Goal: Transaction & Acquisition: Download file/media

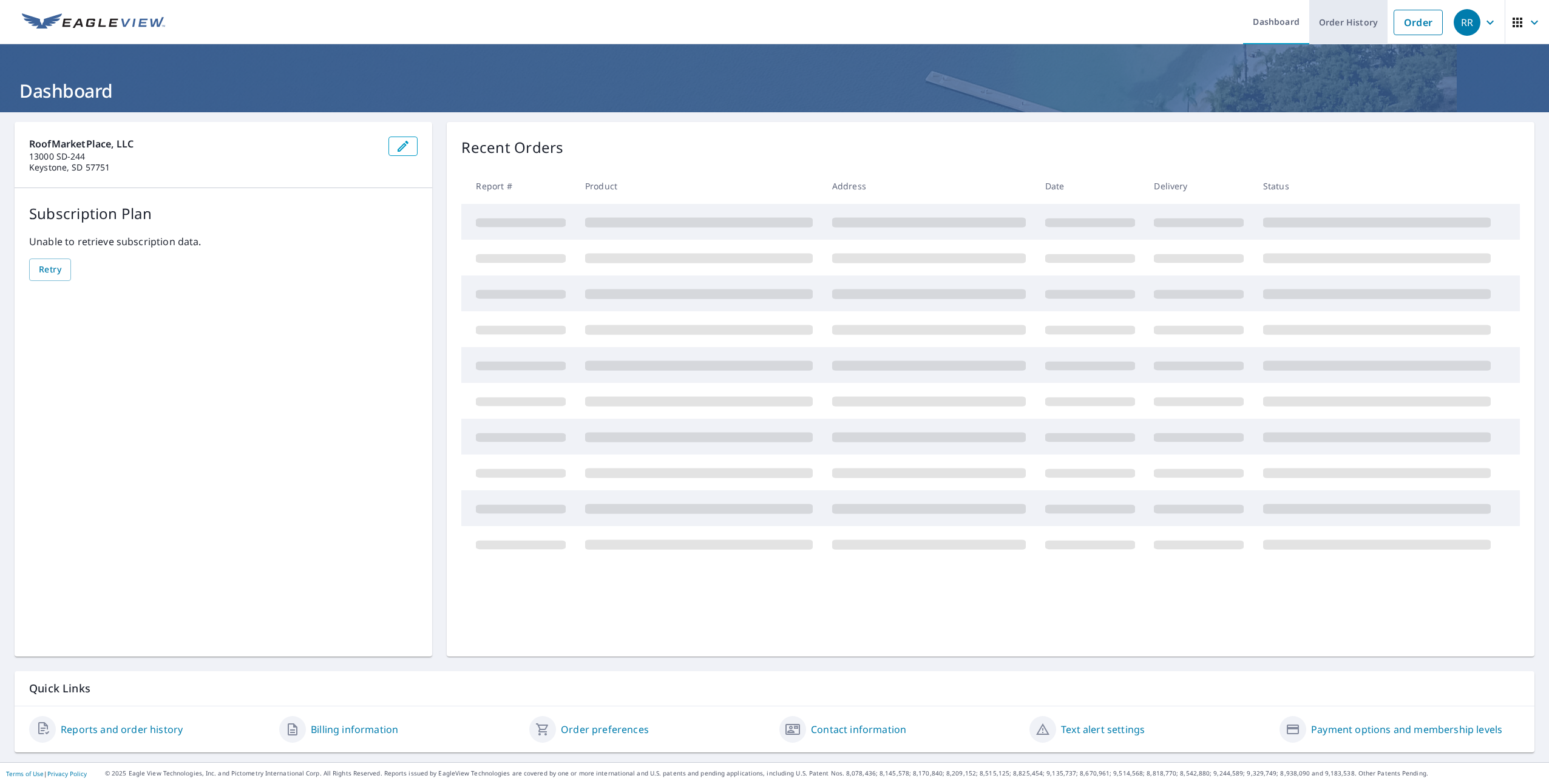
click at [1348, 21] on link "Order History" at bounding box center [1348, 22] width 78 height 44
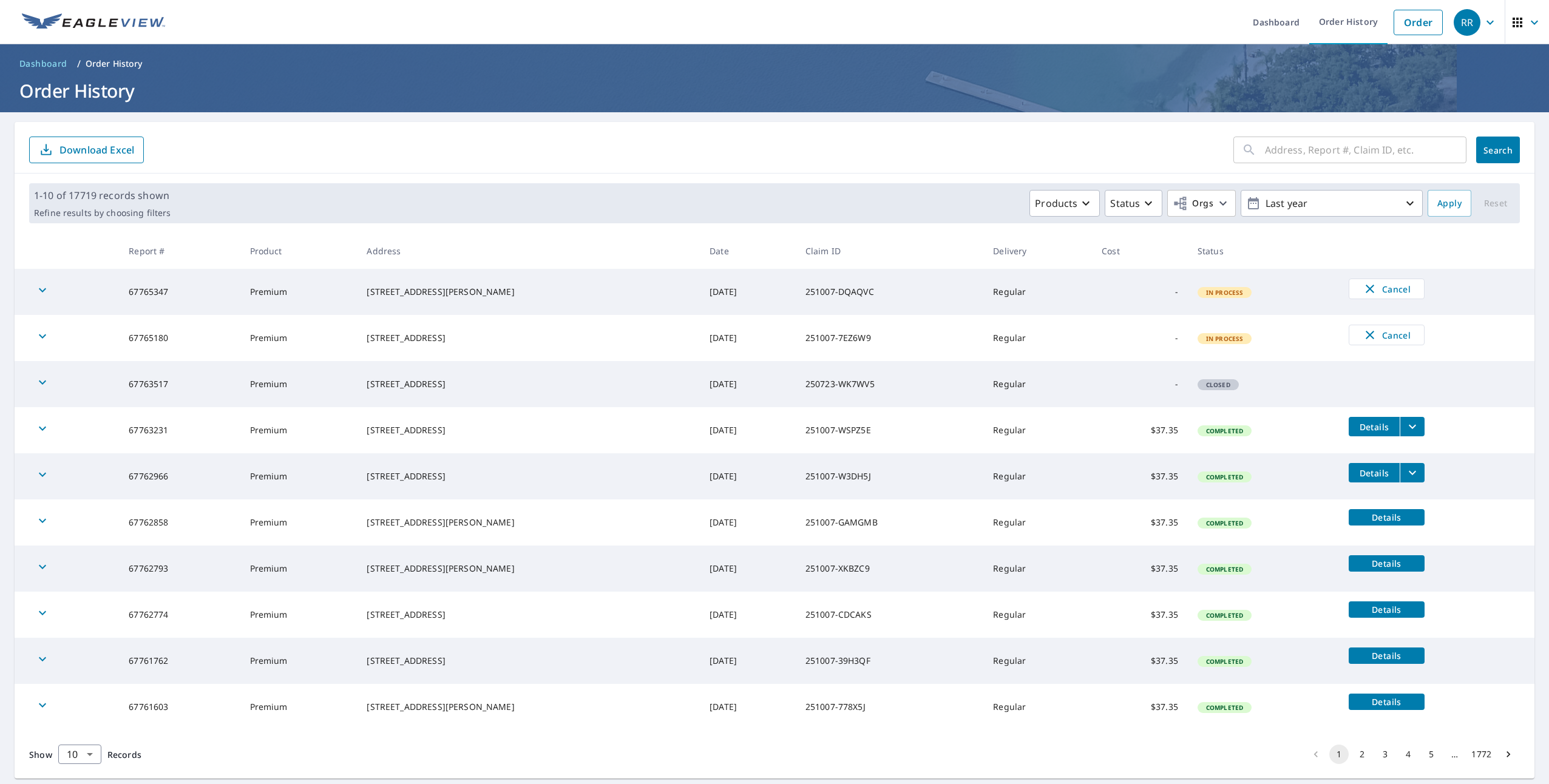
click at [1278, 148] on input "text" at bounding box center [1366, 150] width 202 height 34
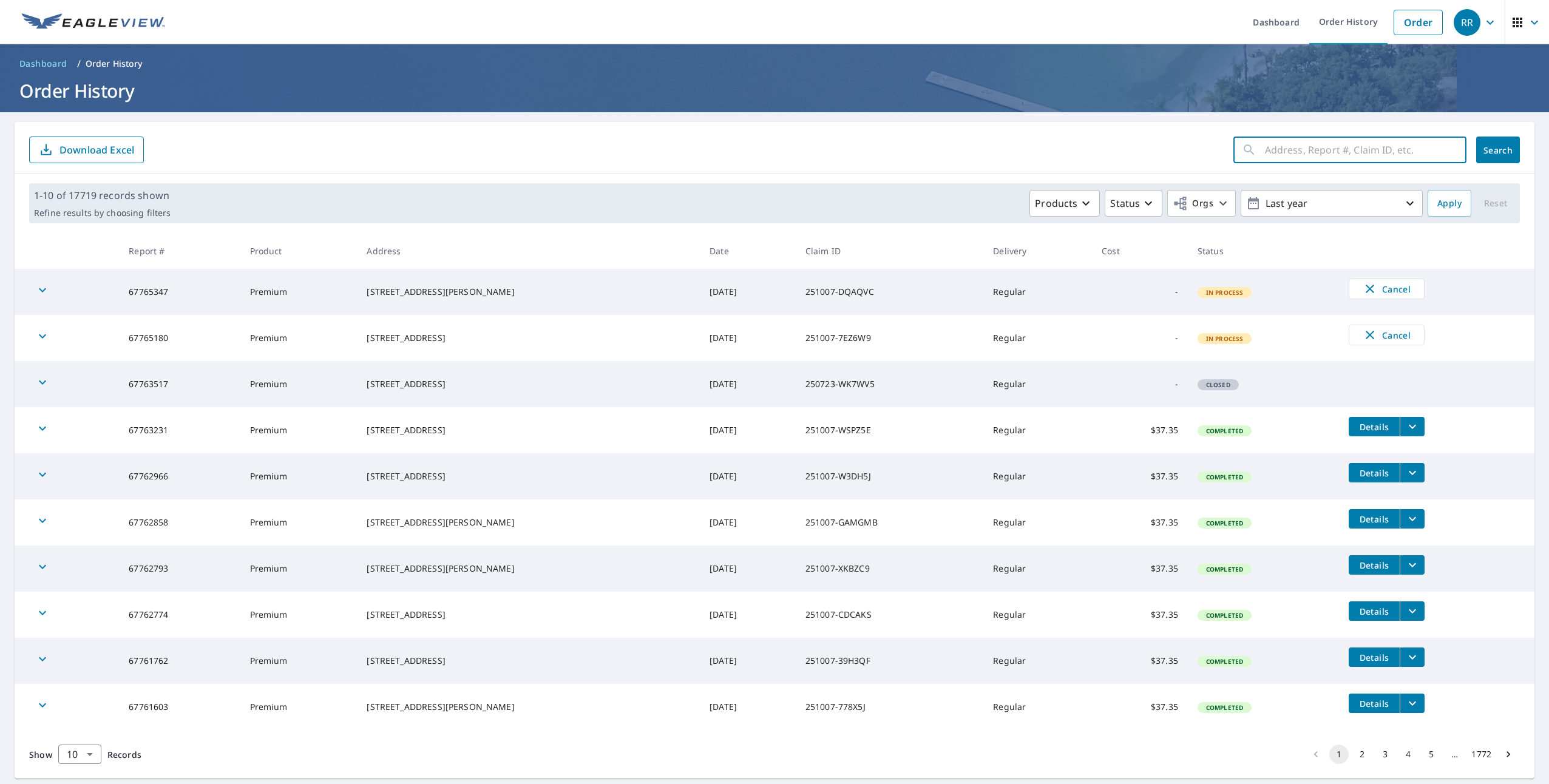
paste input "67747531"
type input "67747531"
click at [1497, 139] on button "Search" at bounding box center [1498, 150] width 44 height 27
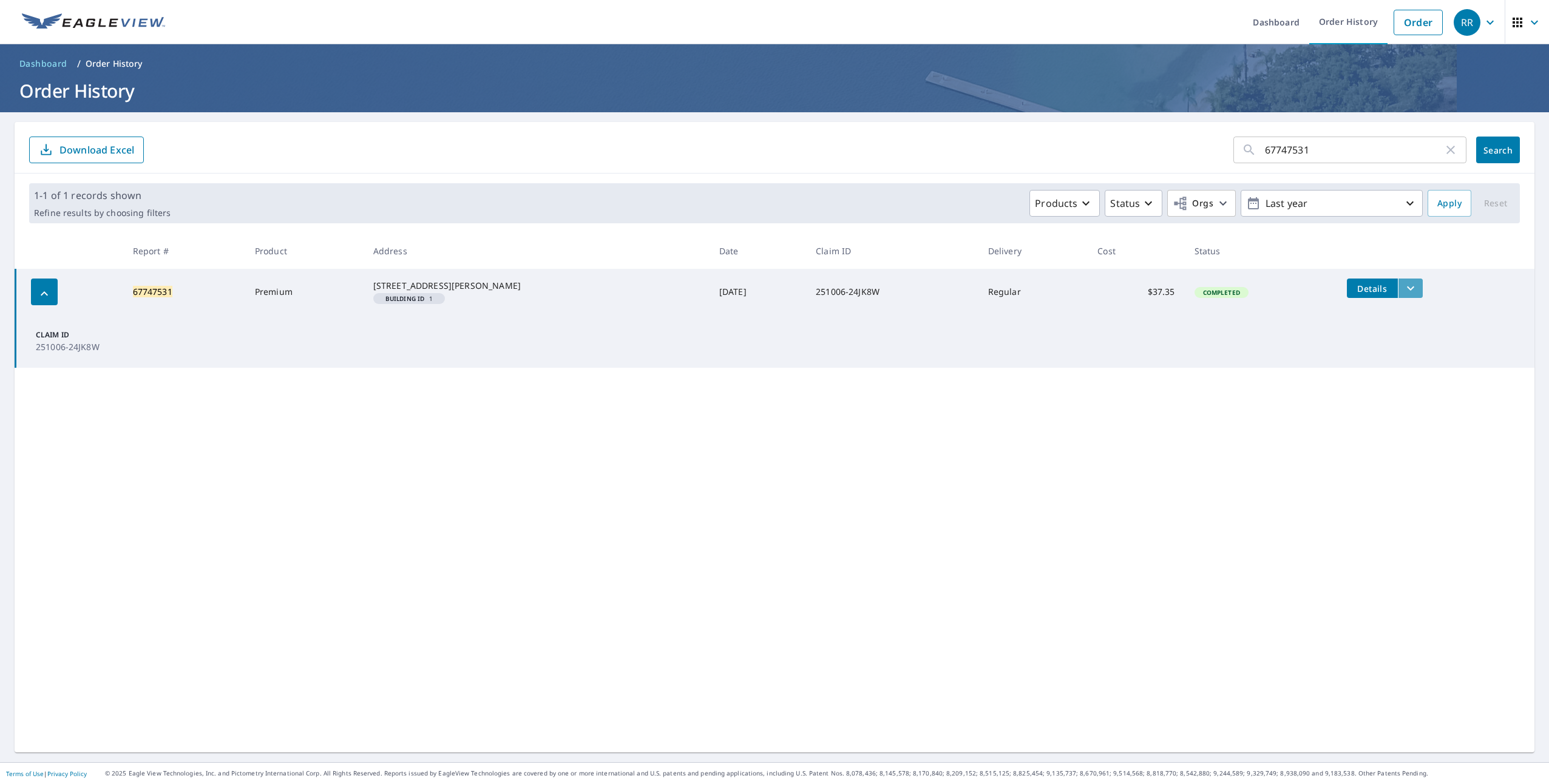
click at [1412, 287] on icon "filesDropdownBtn-67747531" at bounding box center [1410, 288] width 14 height 14
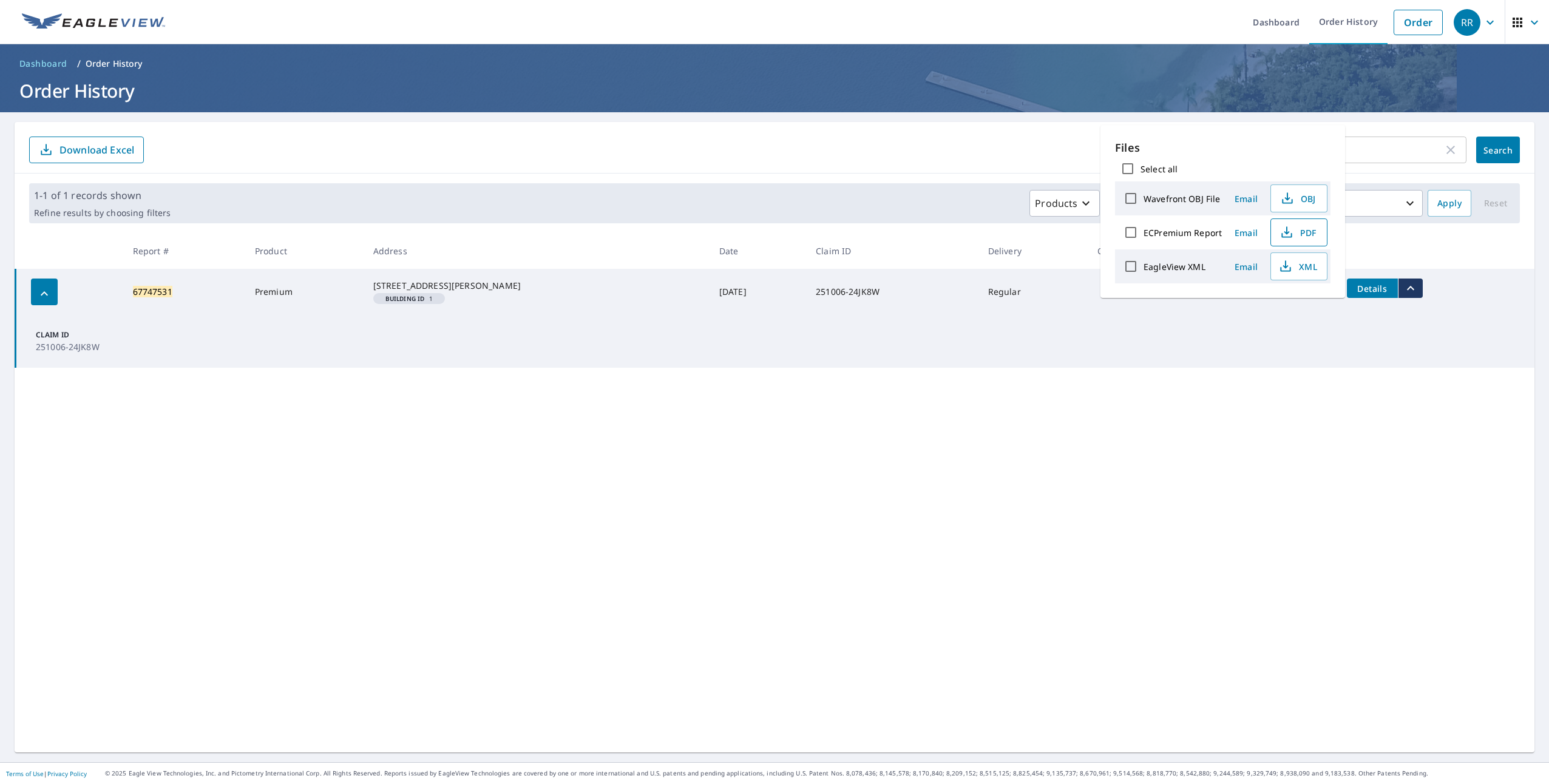
click at [1303, 235] on span "PDF" at bounding box center [1298, 232] width 39 height 14
